Goal: Task Accomplishment & Management: Manage account settings

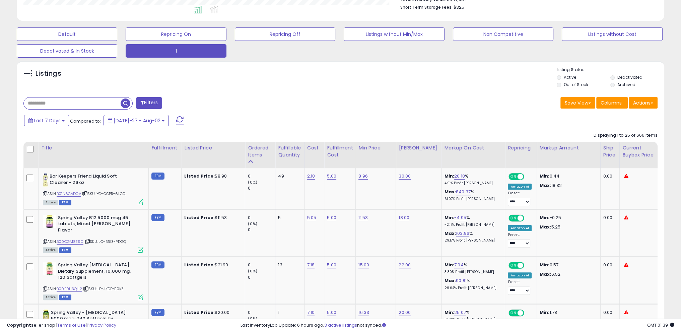
scroll to position [137, 375]
click at [255, 155] on div "Ordered Items" at bounding box center [260, 151] width 24 height 14
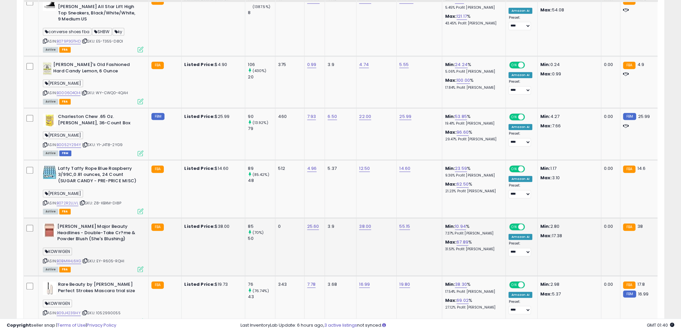
scroll to position [619, 0]
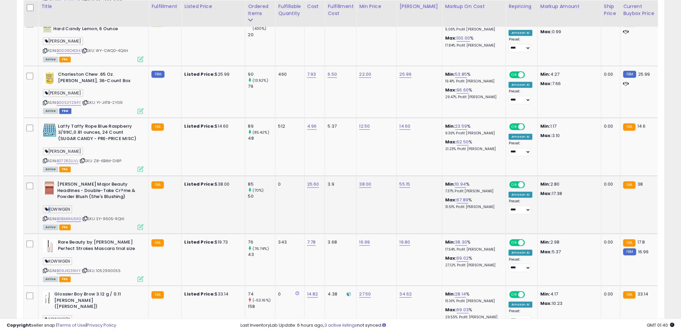
drag, startPoint x: 50, startPoint y: 189, endPoint x: 75, endPoint y: 191, distance: 25.6
click at [75, 206] on div "KOWWGEN" at bounding box center [93, 210] width 100 height 9
copy span
drag, startPoint x: 71, startPoint y: 190, endPoint x: 49, endPoint y: 189, distance: 21.8
click at [49, 205] on span "KOWWGEN" at bounding box center [57, 209] width 29 height 8
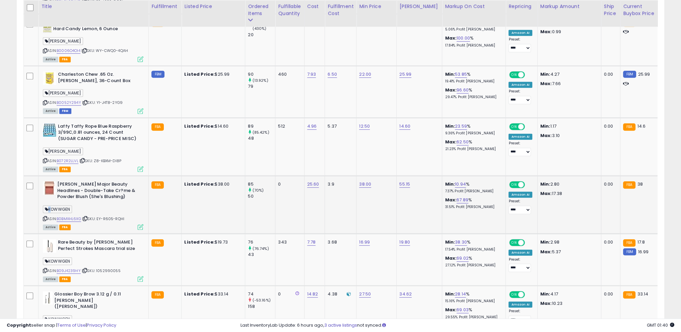
copy span "KOWWGEN"
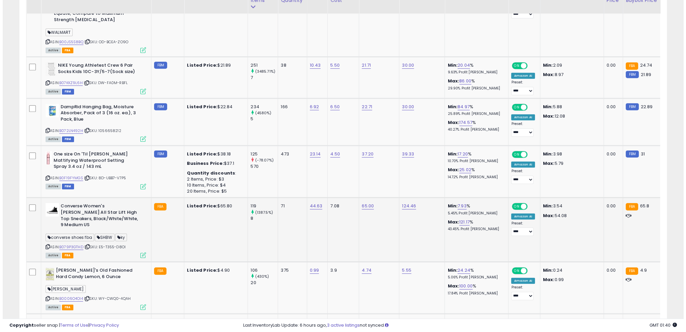
scroll to position [351, 0]
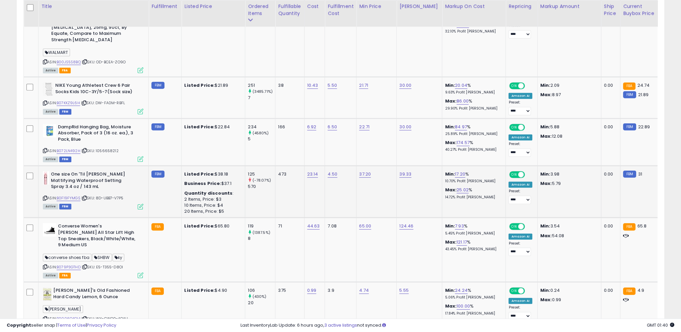
click at [138, 204] on icon at bounding box center [141, 207] width 6 height 6
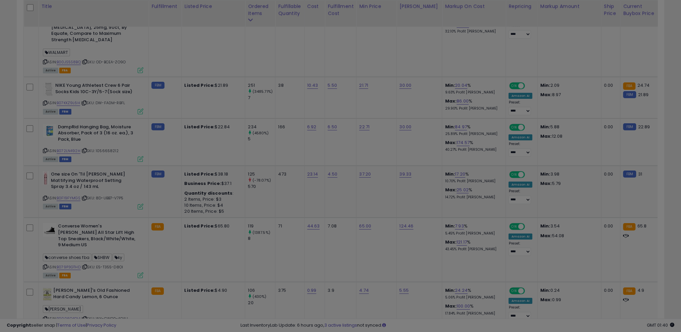
scroll to position [137, 379]
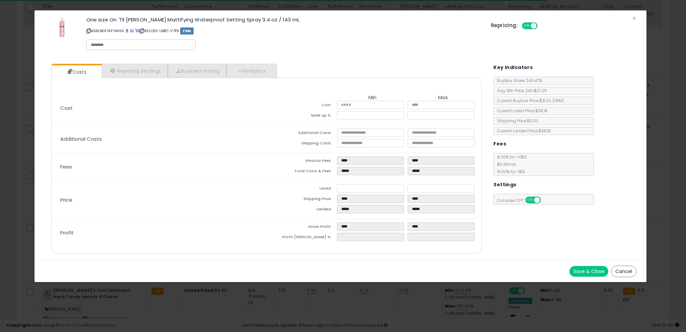
click at [130, 42] on input "text" at bounding box center [141, 45] width 100 height 6
paste input "*******"
type input "*******"
drag, startPoint x: 413, startPoint y: 51, endPoint x: 418, endPoint y: 54, distance: 6.1
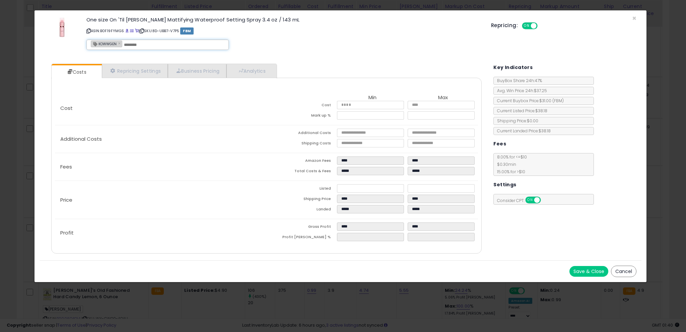
click at [414, 52] on div "One size On 'Til [PERSON_NAME] Mattifying Waterproof Setting Spray 3.4 oz / 143…" at bounding box center [283, 34] width 405 height 38
click at [584, 269] on button "Save & Close" at bounding box center [588, 271] width 39 height 11
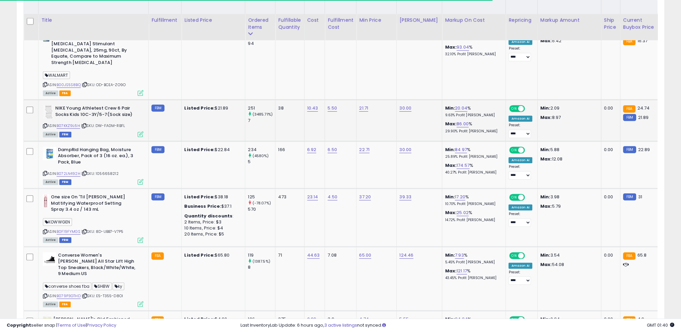
scroll to position [284, 0]
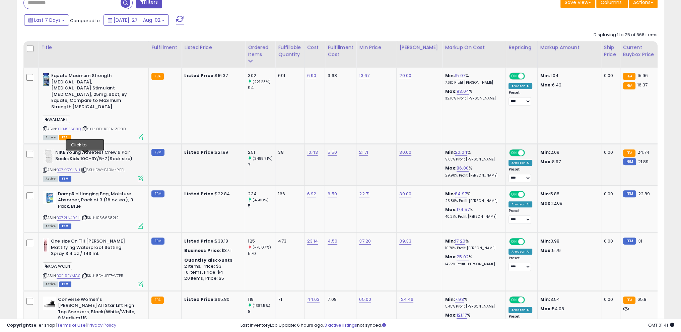
click at [84, 168] on icon at bounding box center [84, 170] width 4 height 4
click at [43, 168] on icon at bounding box center [45, 170] width 4 height 4
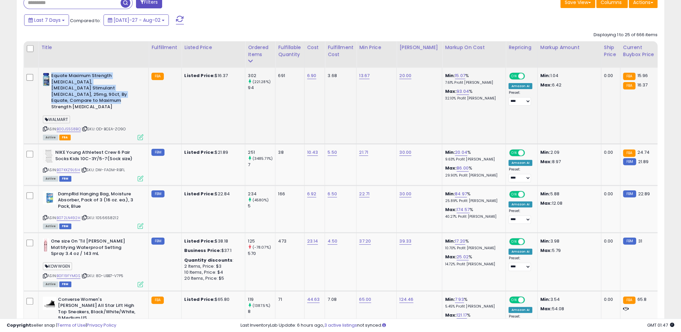
drag, startPoint x: 51, startPoint y: 75, endPoint x: 117, endPoint y: 94, distance: 68.5
click at [117, 94] on b "Equate Maximum Strength [MEDICAL_DATA], [MEDICAL_DATA] Stimulant [MEDICAL_DATA]…" at bounding box center [91, 92] width 81 height 39
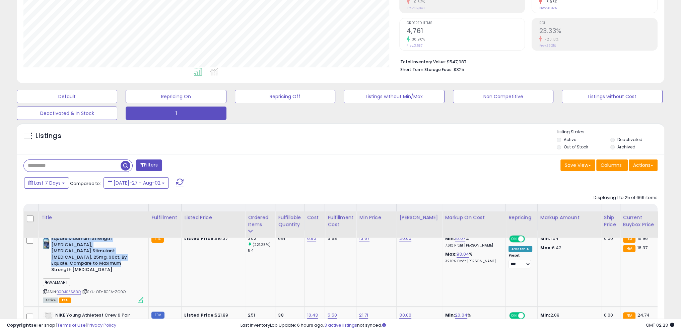
scroll to position [72, 0]
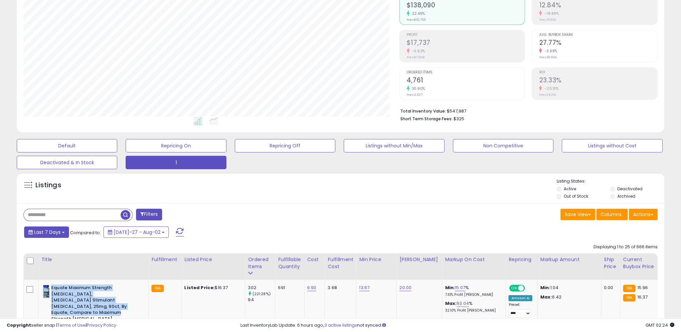
click at [59, 231] on span "Last 7 Days" at bounding box center [47, 232] width 26 height 7
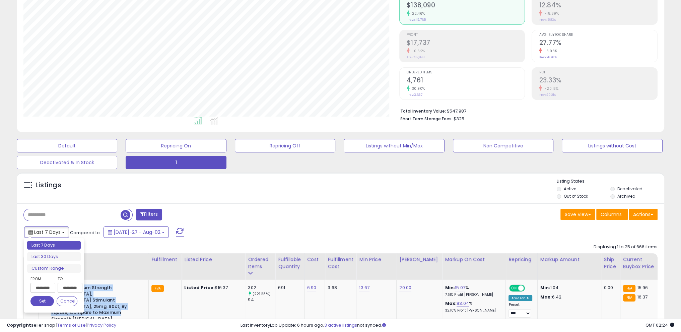
type input "**********"
click at [327, 212] on div "Filters" at bounding box center [179, 215] width 322 height 13
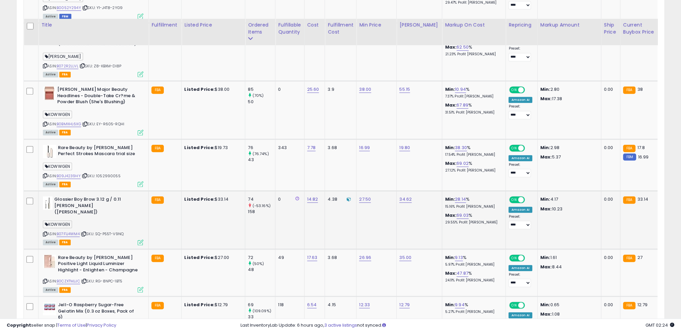
scroll to position [742, 0]
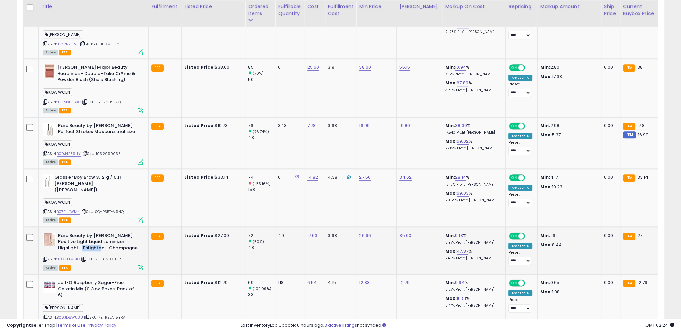
drag, startPoint x: 84, startPoint y: 219, endPoint x: 105, endPoint y: 220, distance: 20.8
click at [105, 232] on b "Rare Beauty by [PERSON_NAME] Positive Light Liquid Luminizer Highlight - Enligh…" at bounding box center [98, 242] width 81 height 20
copy b "Enlighten"
